Goal: Task Accomplishment & Management: Manage account settings

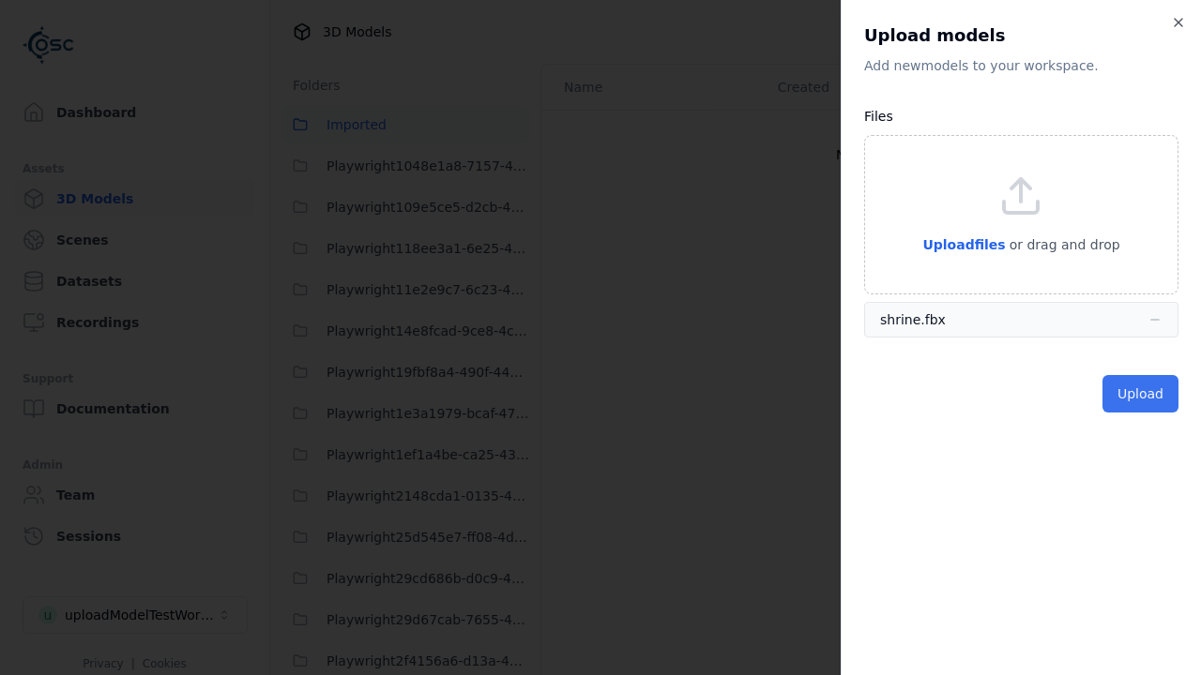
click at [1143, 394] on button "Upload" at bounding box center [1140, 394] width 76 height 38
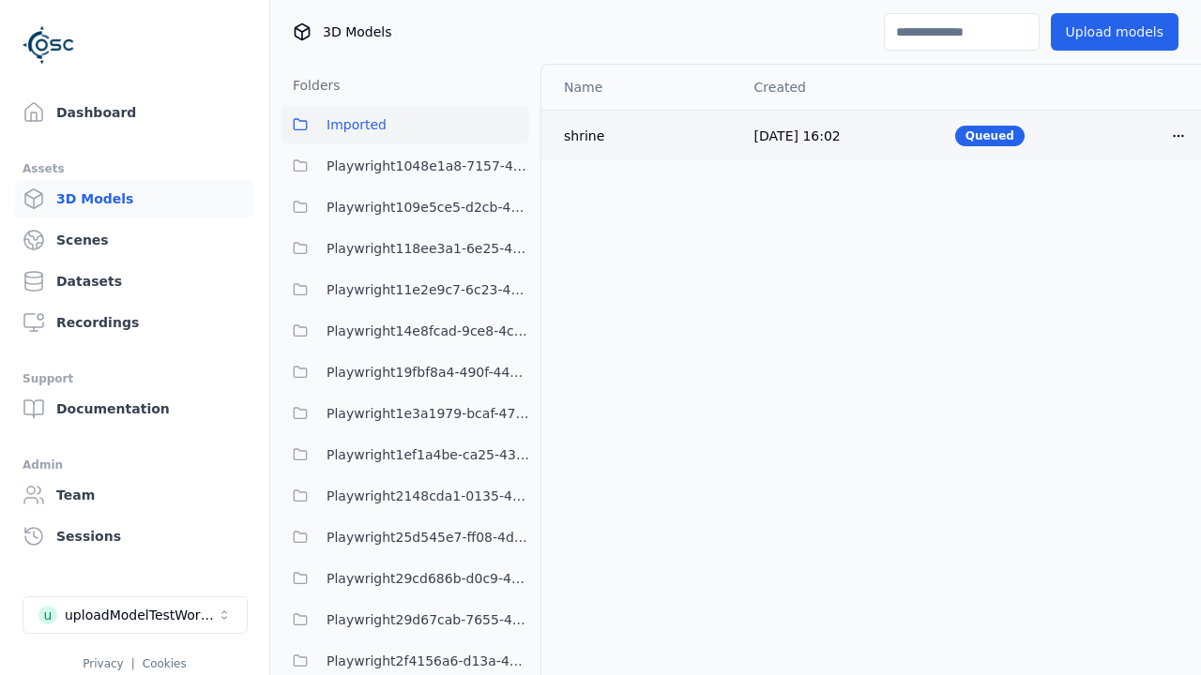
click at [1178, 135] on html "Support Dashboard Assets 3D Models Scenes Datasets Recordings Support Documenta…" at bounding box center [600, 337] width 1201 height 675
click at [1137, 208] on div "Delete" at bounding box center [1137, 208] width 111 height 30
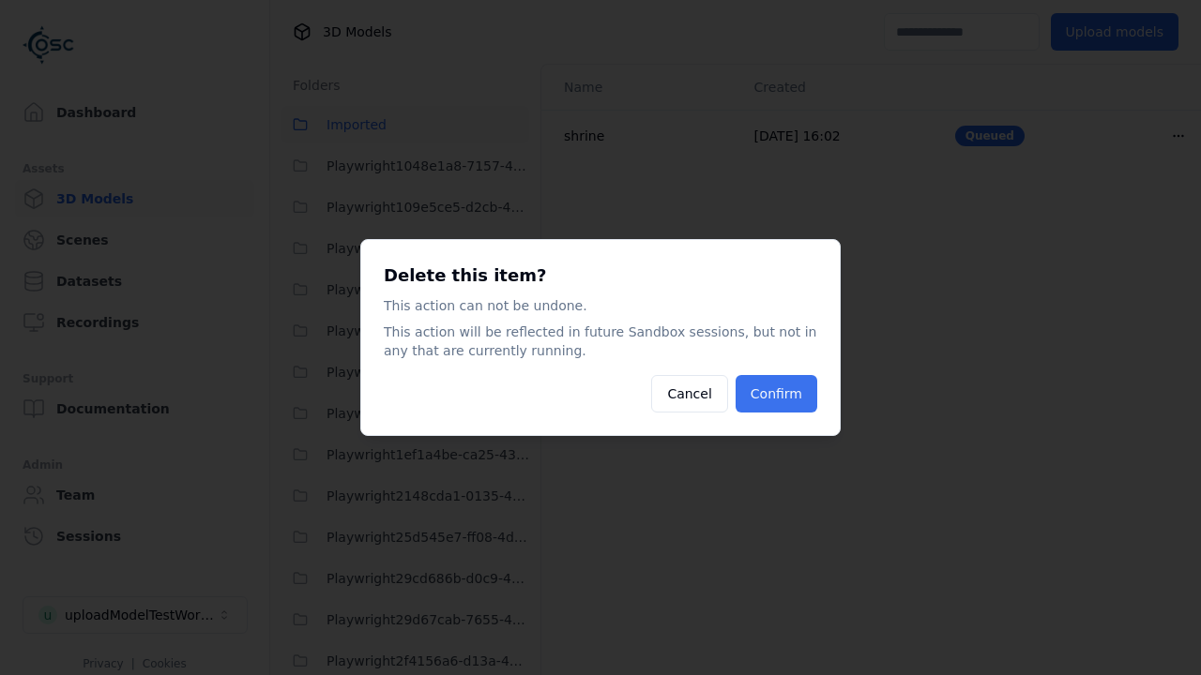
click at [779, 394] on button "Confirm" at bounding box center [776, 394] width 82 height 38
